Goal: Information Seeking & Learning: Learn about a topic

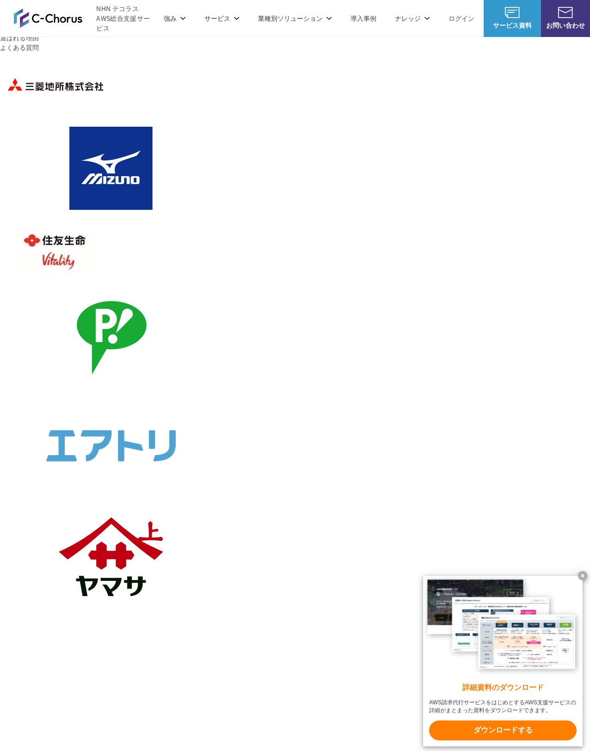
scroll to position [319, 0]
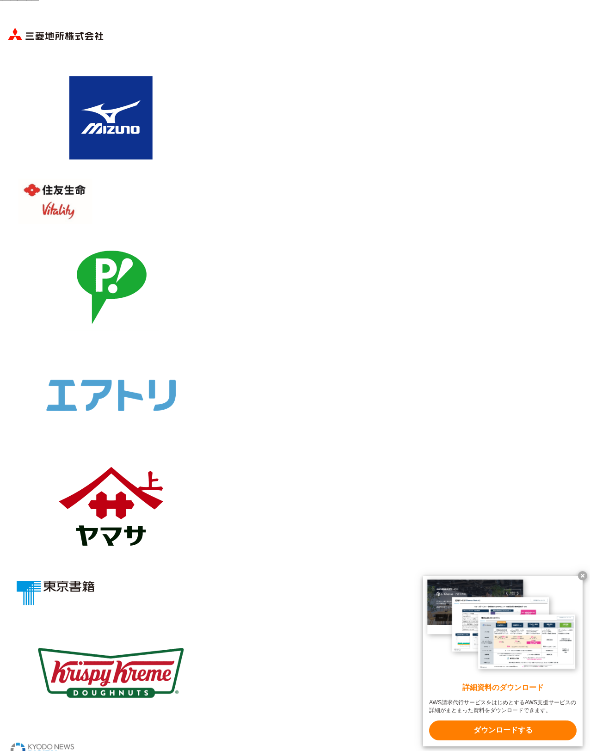
scroll to position [378, 0]
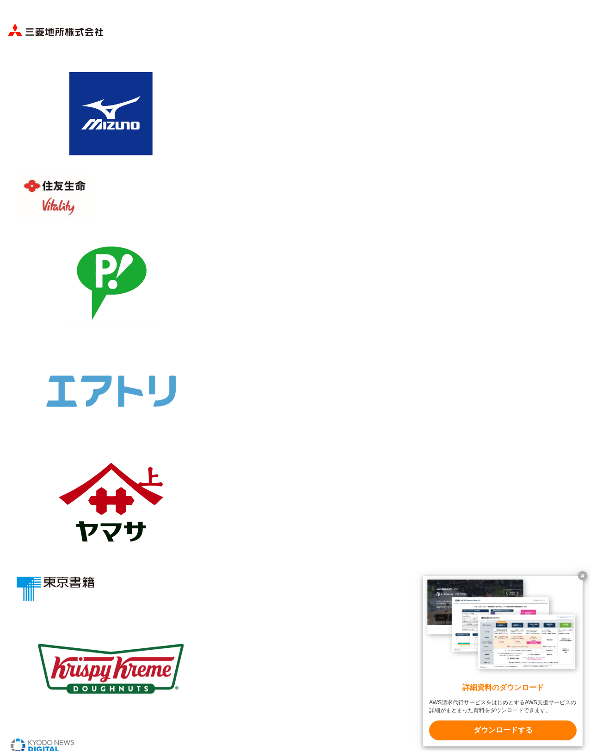
drag, startPoint x: 287, startPoint y: 267, endPoint x: 58, endPoint y: 258, distance: 229.0
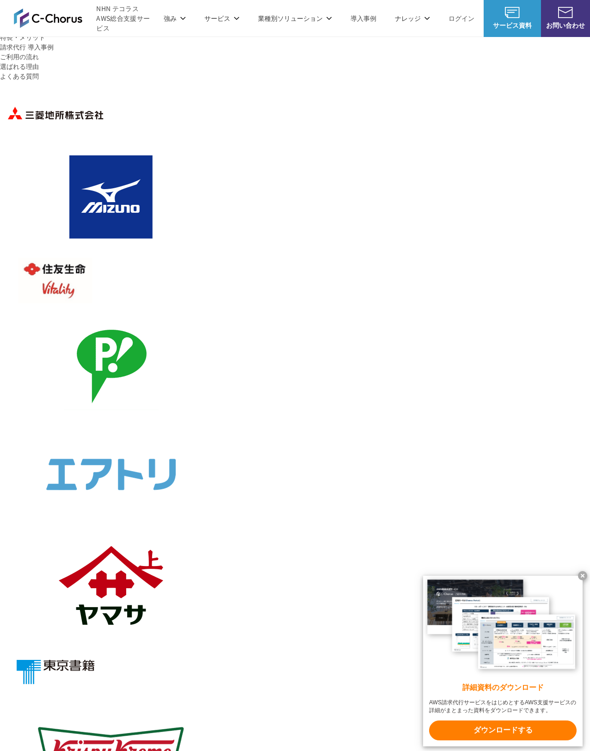
scroll to position [294, 0]
drag, startPoint x: 276, startPoint y: 355, endPoint x: 56, endPoint y: 352, distance: 220.0
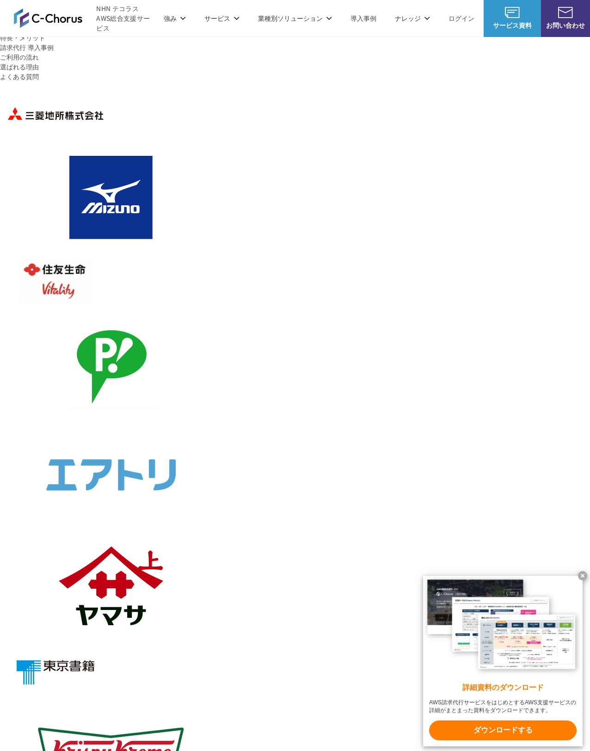
drag, startPoint x: 296, startPoint y: 357, endPoint x: 311, endPoint y: 349, distance: 17.2
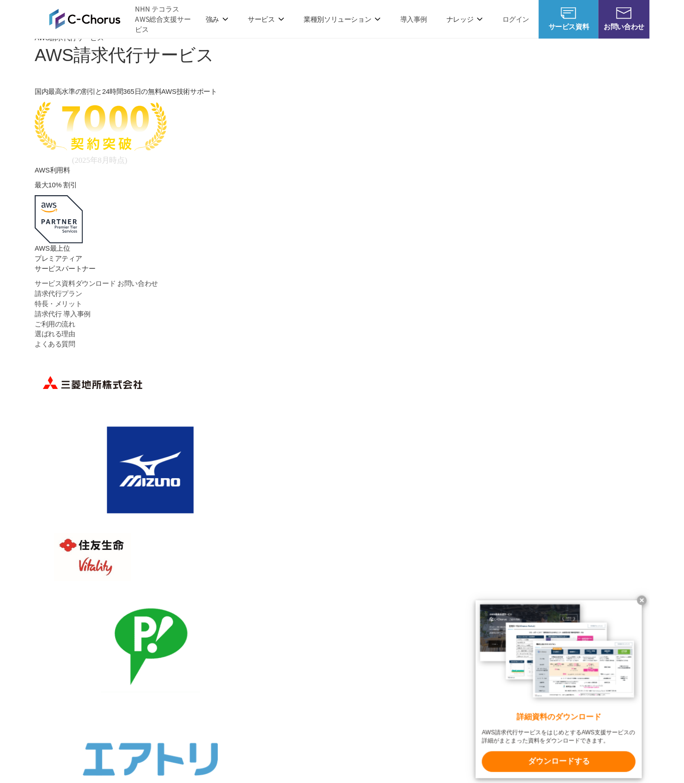
scroll to position [0, 0]
